Goal: Find specific page/section: Find specific page/section

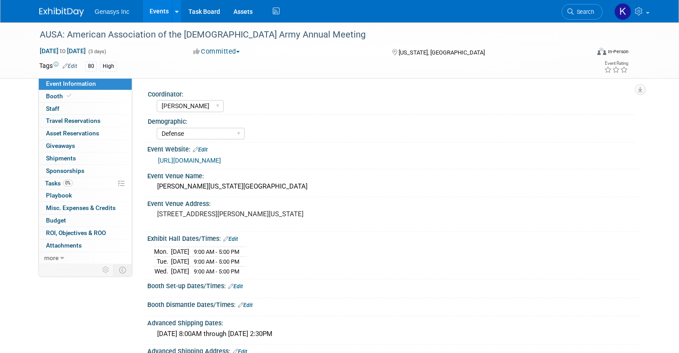
select select "[PERSON_NAME]"
select select "Defense"
select select "No"
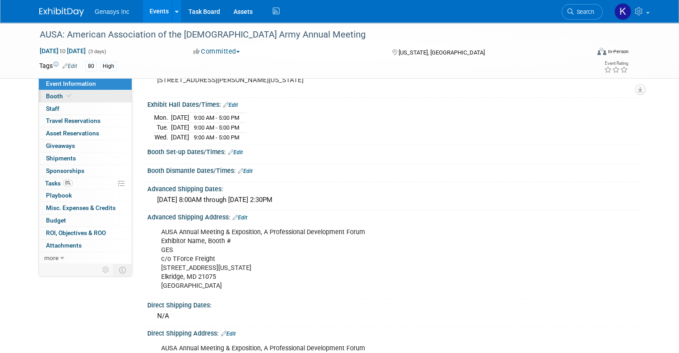
click at [55, 95] on span "Booth" at bounding box center [59, 95] width 27 height 7
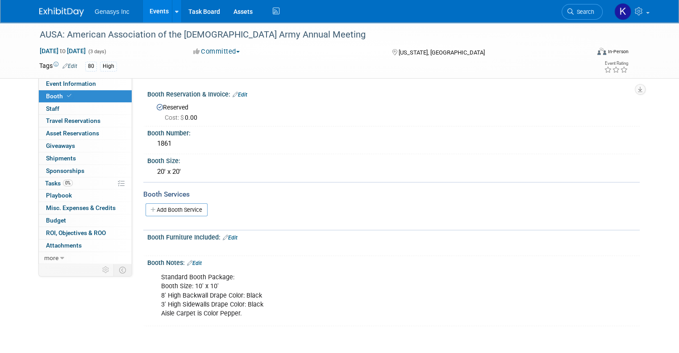
click at [155, 9] on link "Events" at bounding box center [159, 11] width 33 height 22
